Goal: Task Accomplishment & Management: Manage account settings

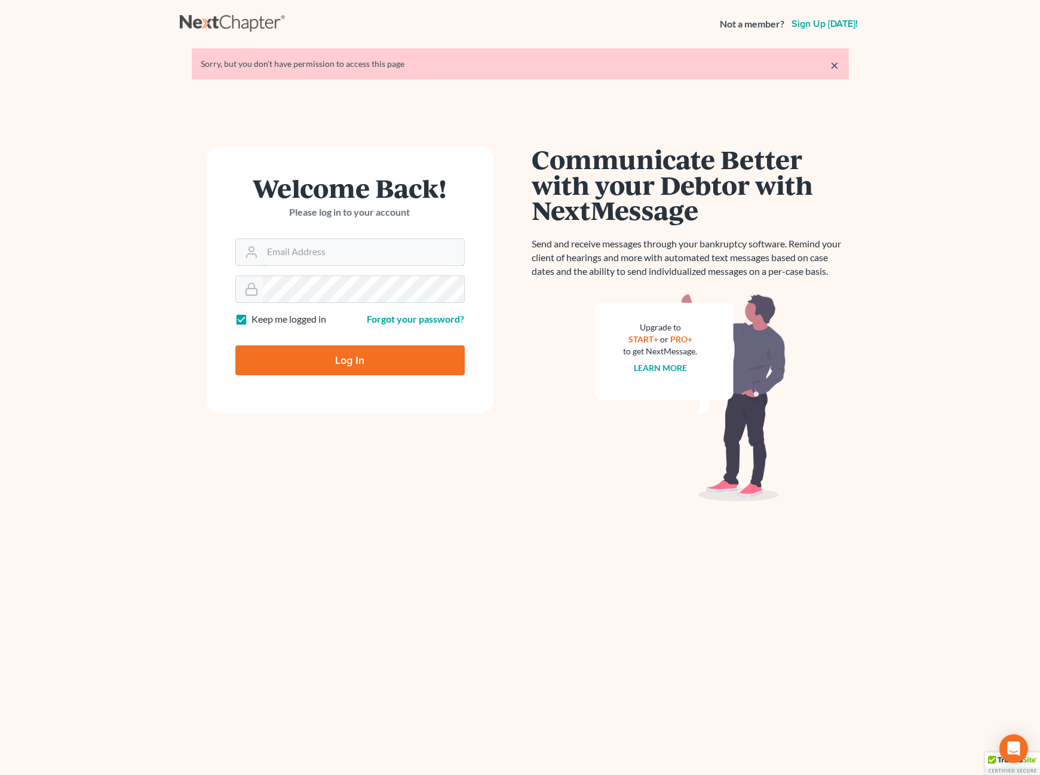
type input "[PERSON_NAME][EMAIL_ADDRESS][DOMAIN_NAME]"
click at [305, 363] on input "Log In" at bounding box center [349, 360] width 229 height 30
type input "Thinking..."
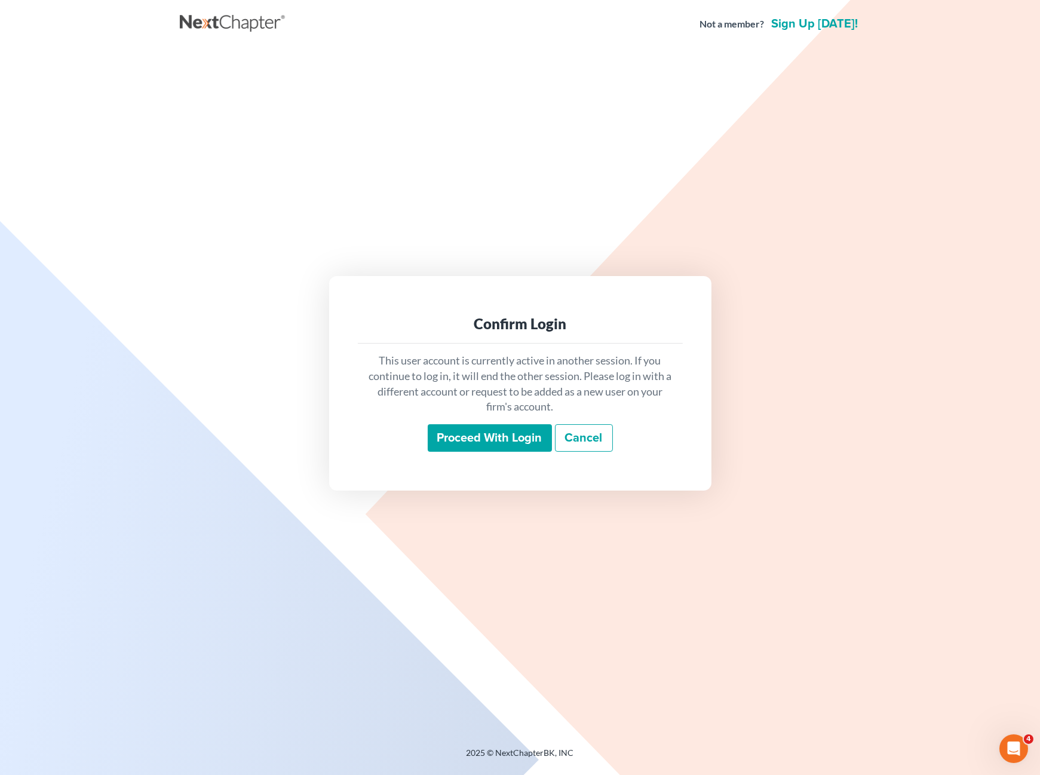
click at [478, 431] on input "Proceed with login" at bounding box center [490, 437] width 124 height 27
